Goal: Transaction & Acquisition: Purchase product/service

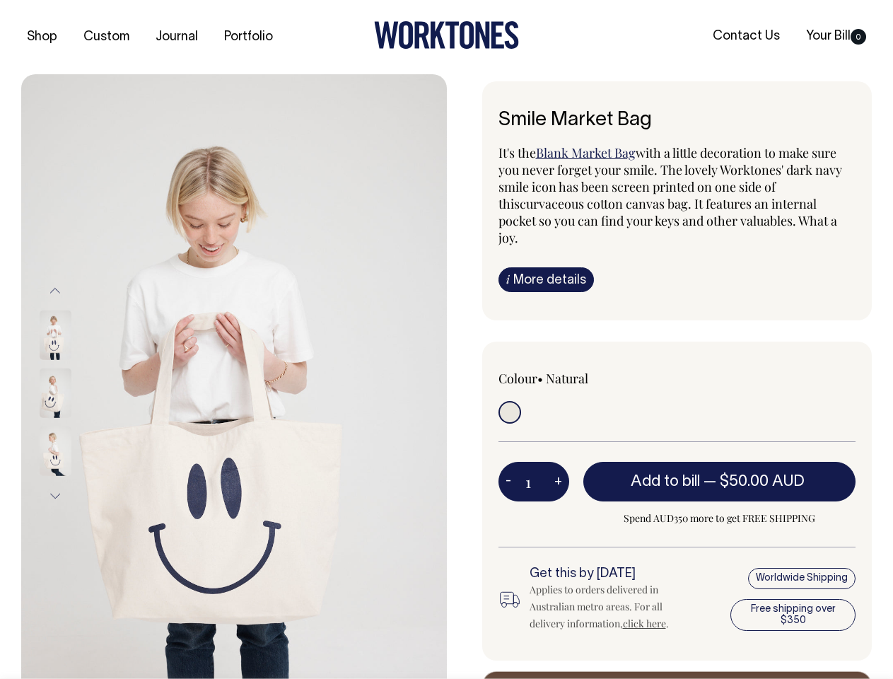
click at [234, 376] on img at bounding box center [234, 393] width 426 height 638
click at [74, 392] on div at bounding box center [74, 393] width 71 height 58
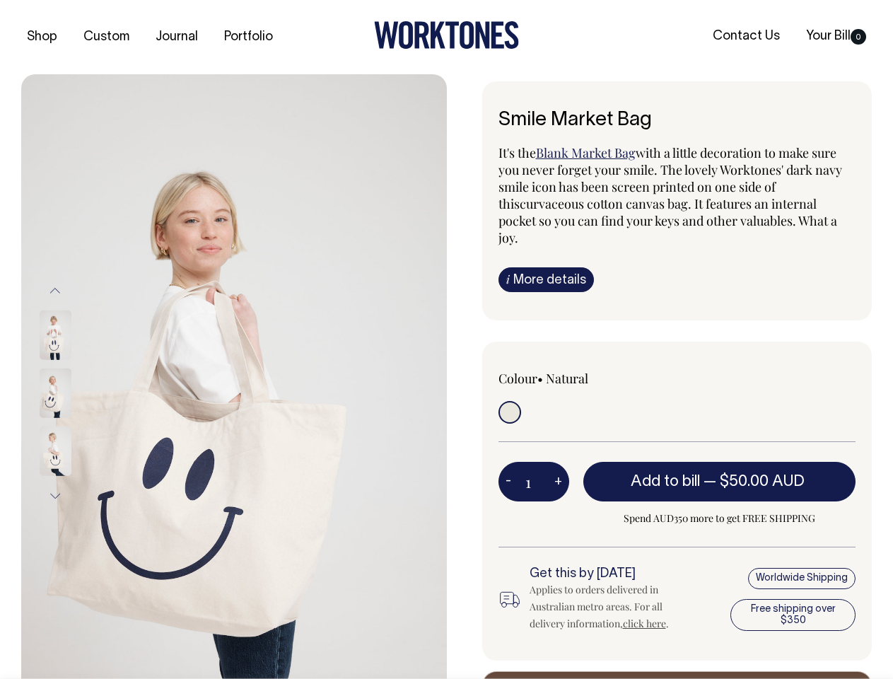
click at [55, 290] on button "Previous" at bounding box center [55, 290] width 21 height 32
click at [74, 422] on div at bounding box center [74, 451] width 71 height 58
click at [55, 496] on button "Next" at bounding box center [55, 496] width 21 height 32
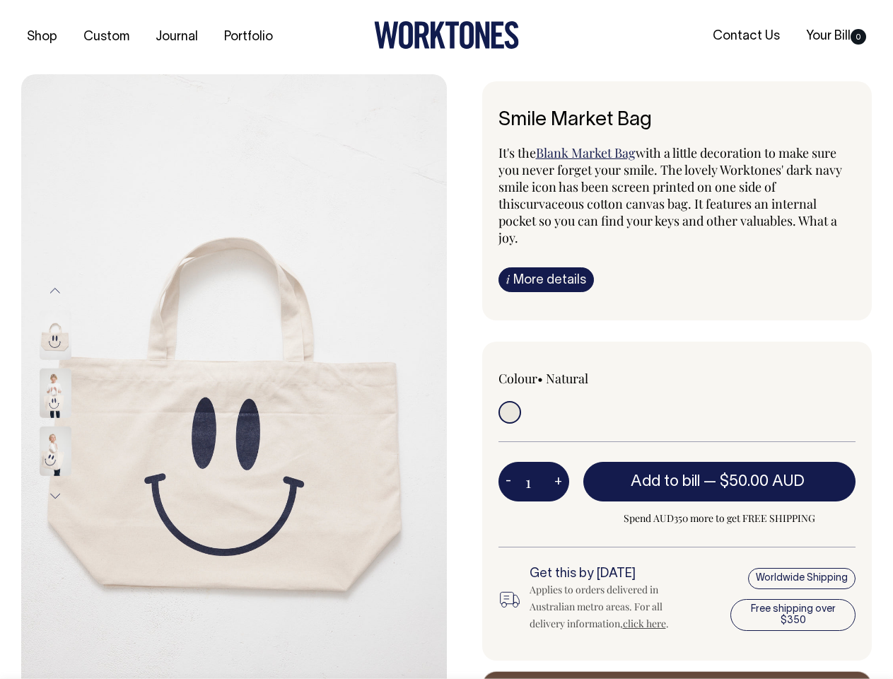
click at [508, 467] on button "-" at bounding box center [509, 481] width 20 height 28
click at [558, 467] on button "+" at bounding box center [558, 481] width 22 height 28
type input "2"
click at [720, 475] on span "— $50.00 AUD" at bounding box center [756, 482] width 105 height 14
